Goal: Transaction & Acquisition: Obtain resource

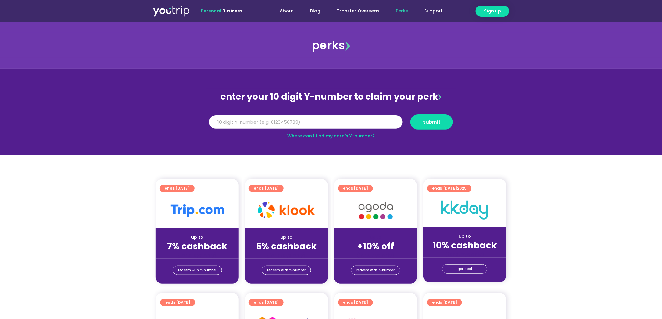
click at [254, 123] on input "Y Number" at bounding box center [306, 122] width 194 height 14
type input "8110816117"
click at [410, 114] on button "submit" at bounding box center [431, 121] width 43 height 15
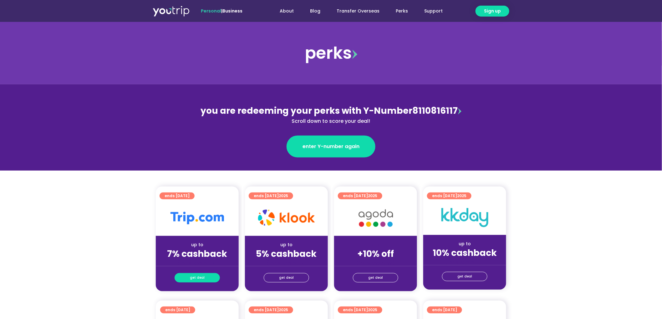
click at [208, 275] on link "get deal" at bounding box center [197, 277] width 45 height 9
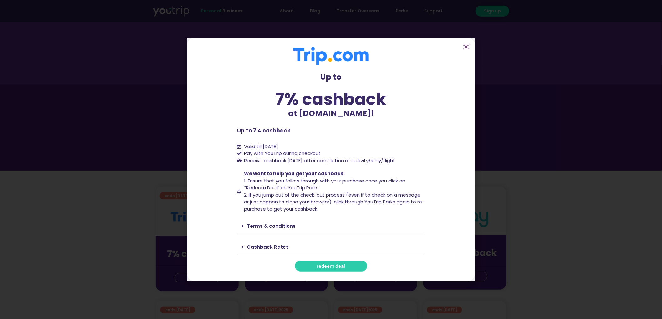
scroll to position [255, 0]
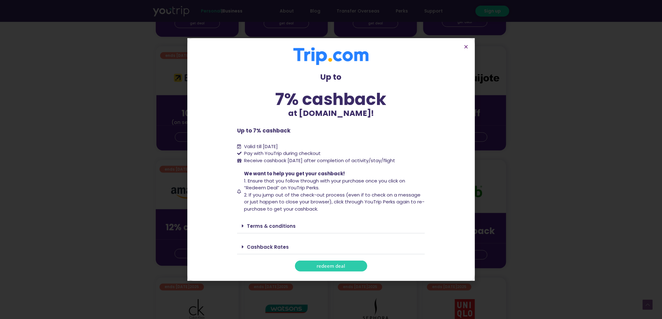
drag, startPoint x: 289, startPoint y: 220, endPoint x: 289, endPoint y: 226, distance: 5.6
click at [289, 220] on div "Terms & conditions" at bounding box center [331, 226] width 188 height 15
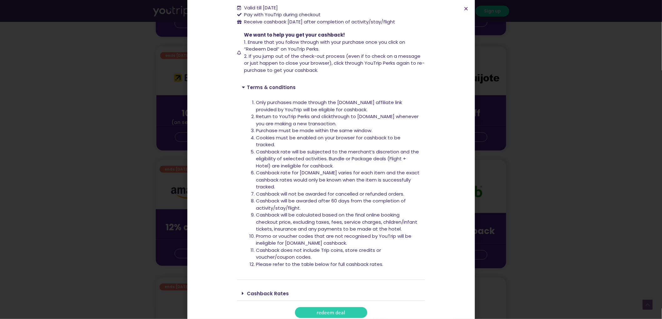
scroll to position [109, 0]
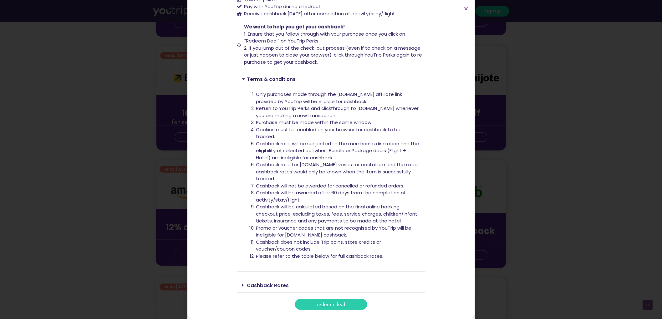
click at [271, 285] on link "Cashback Rates" at bounding box center [268, 285] width 42 height 7
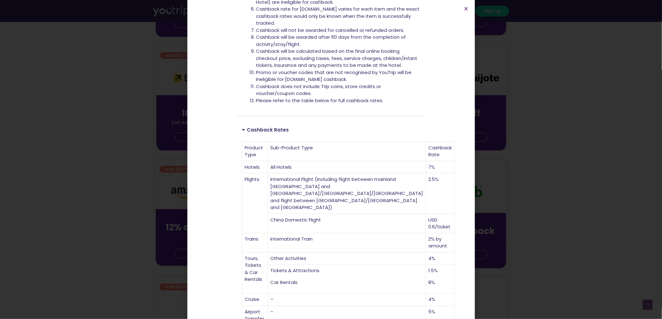
click at [138, 176] on div "Up to 7% cashback at [DOMAIN_NAME]! Up to 7% cashback at [DOMAIN_NAME]! Up to 7…" at bounding box center [331, 159] width 662 height 319
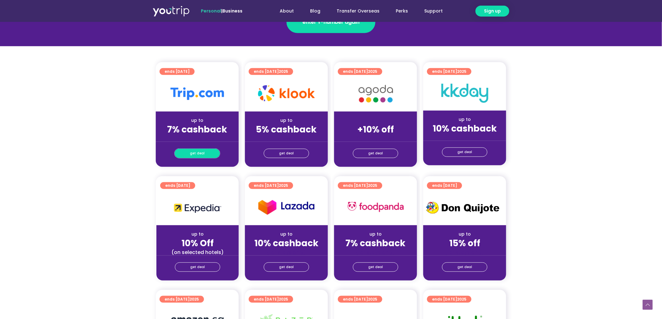
scroll to position [127, 0]
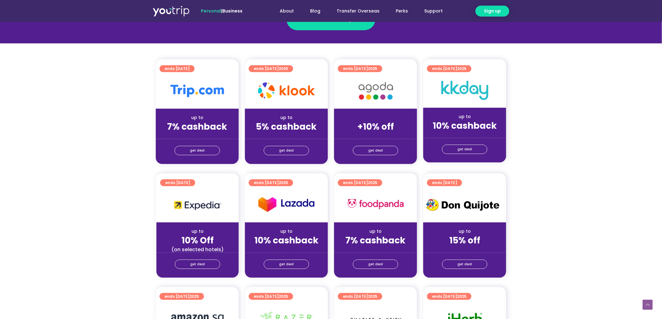
click at [80, 148] on section "ends [DATE] up to 7% cashback (for stays only) get deal ends [DATE] up to 5% ca…" at bounding box center [331, 115] width 662 height 112
click at [214, 153] on link "get deal" at bounding box center [197, 150] width 45 height 9
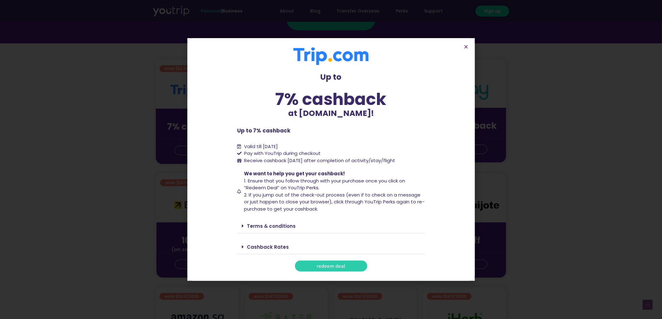
click at [332, 267] on span "redeem deal" at bounding box center [331, 266] width 28 height 5
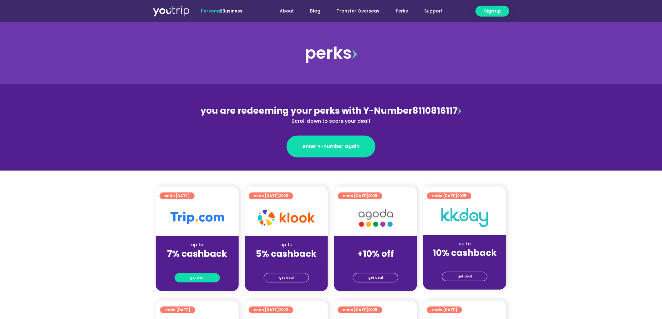
click at [195, 278] on span "get deal" at bounding box center [197, 278] width 15 height 9
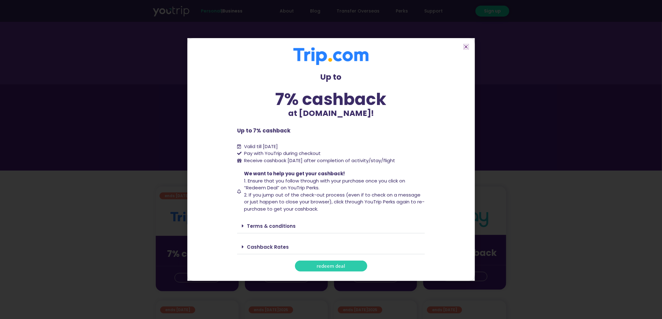
scroll to position [127, 0]
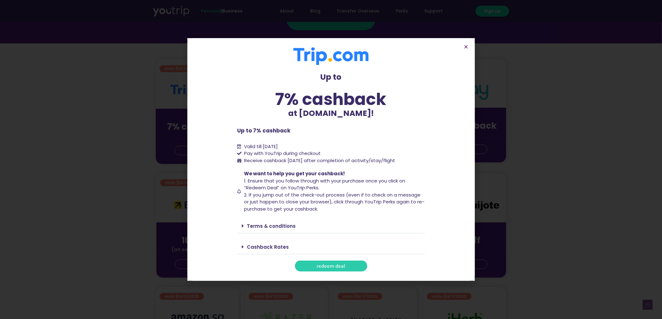
click at [332, 264] on span "redeem deal" at bounding box center [331, 266] width 28 height 5
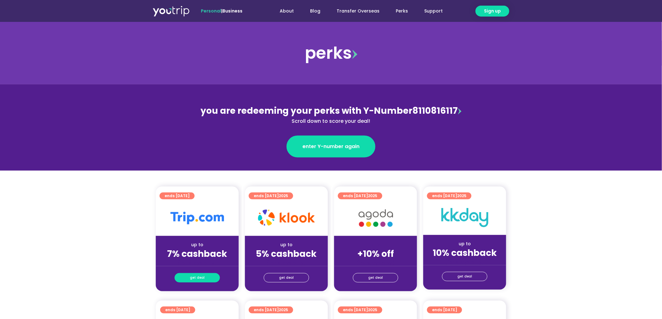
click at [208, 274] on link "get deal" at bounding box center [197, 277] width 45 height 9
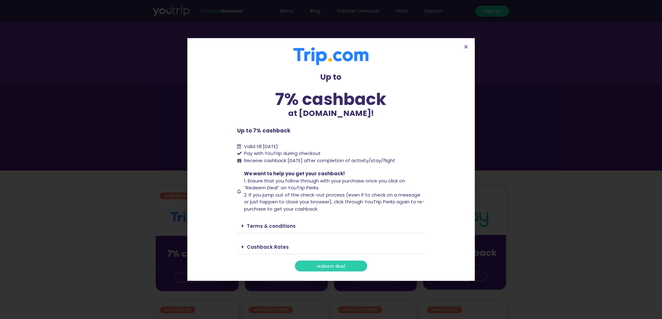
click at [284, 250] on link "Cashback Rates" at bounding box center [268, 247] width 42 height 7
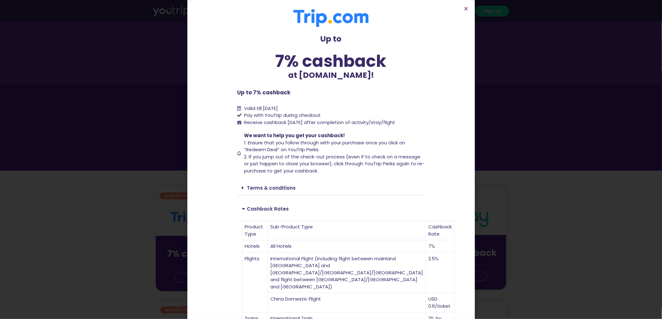
click at [277, 191] on div "Terms & conditions" at bounding box center [331, 188] width 188 height 15
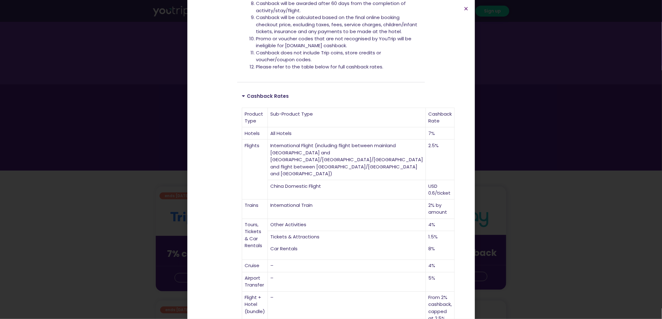
scroll to position [315, 0]
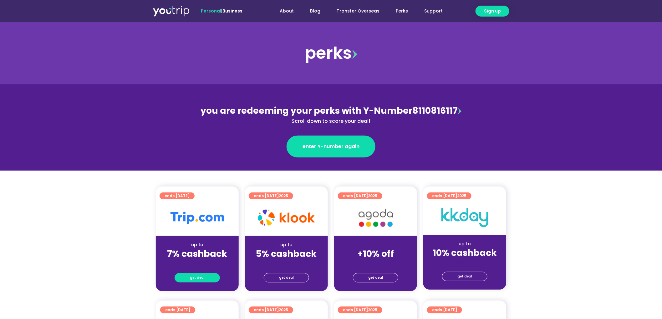
click at [195, 277] on span "get deal" at bounding box center [197, 278] width 15 height 9
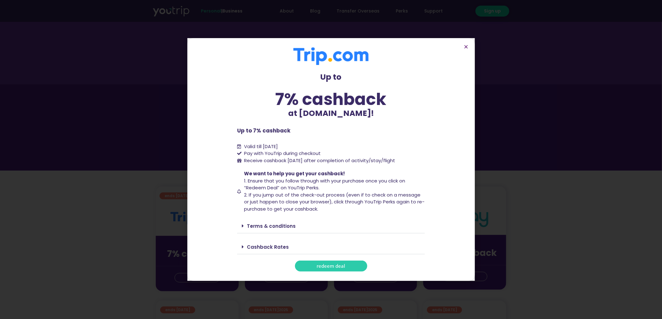
drag, startPoint x: 287, startPoint y: 246, endPoint x: 308, endPoint y: 211, distance: 40.0
click at [287, 246] on div "Cashback Rates" at bounding box center [331, 247] width 188 height 15
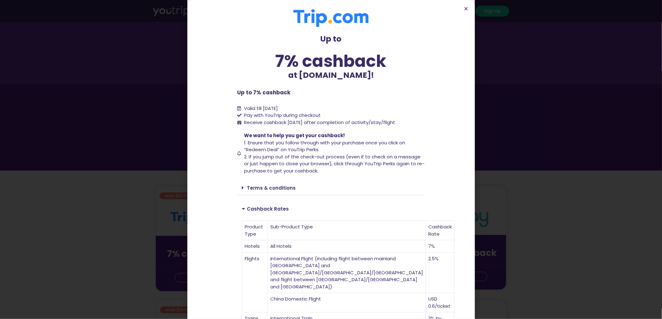
scroll to position [127, 0]
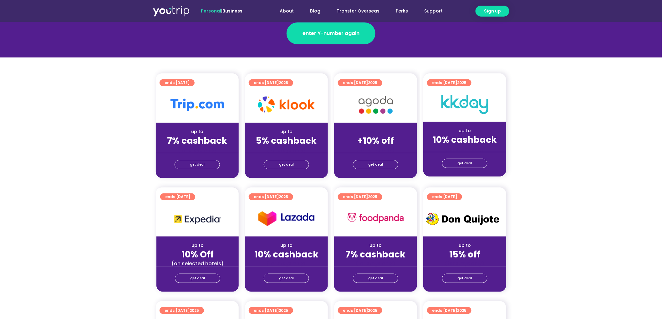
scroll to position [127, 0]
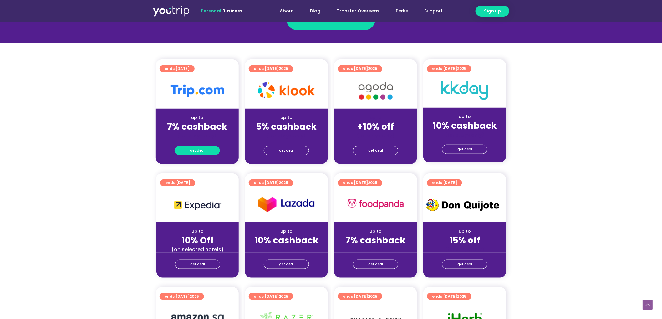
click at [185, 146] on link "get deal" at bounding box center [197, 150] width 45 height 9
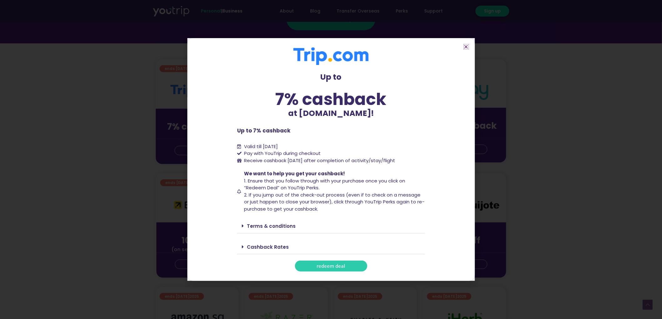
scroll to position [510, 0]
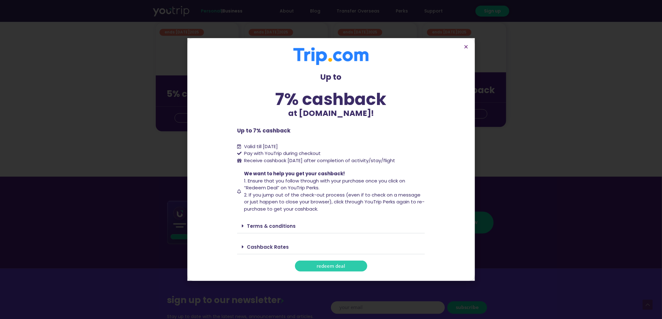
click at [278, 245] on link "Cashback Rates" at bounding box center [268, 247] width 42 height 7
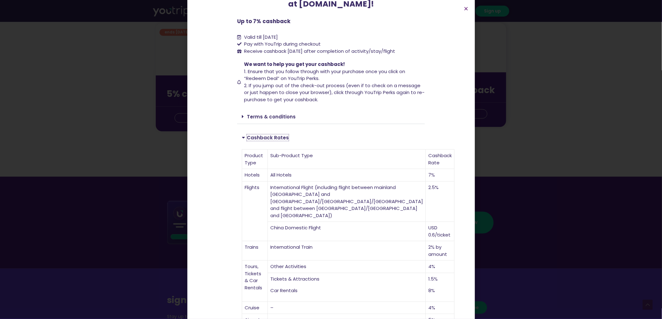
scroll to position [130, 0]
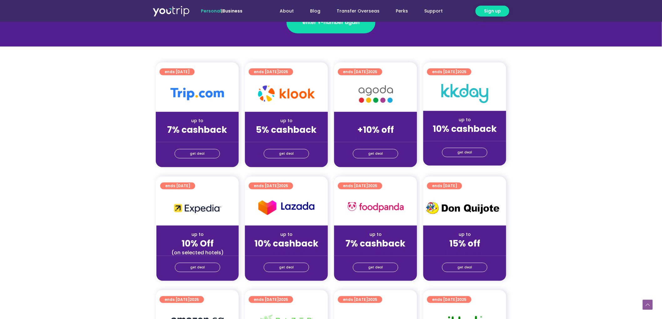
scroll to position [127, 0]
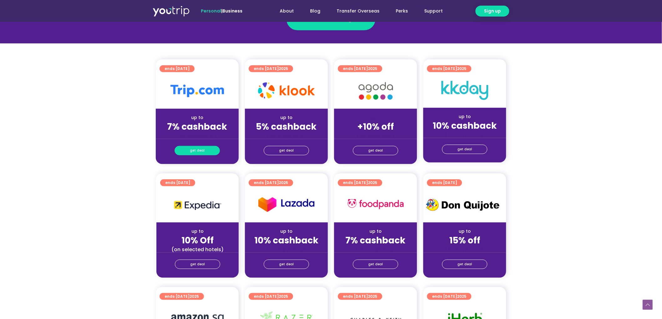
click at [188, 155] on link "get deal" at bounding box center [197, 150] width 45 height 9
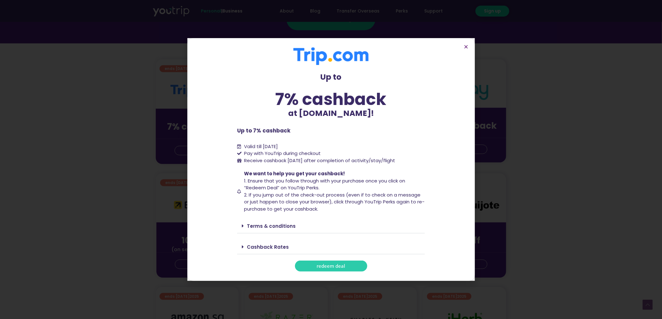
click at [276, 250] on link "Cashback Rates" at bounding box center [268, 247] width 42 height 7
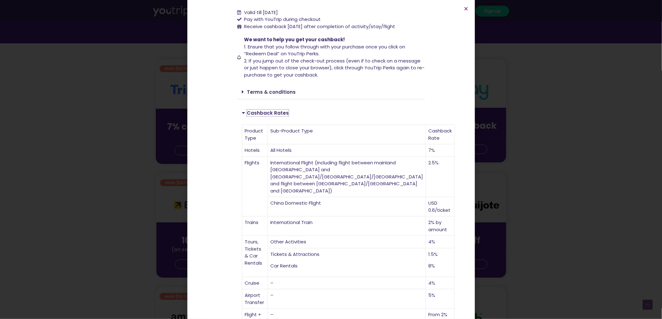
scroll to position [130, 0]
